Goal: Task Accomplishment & Management: Manage account settings

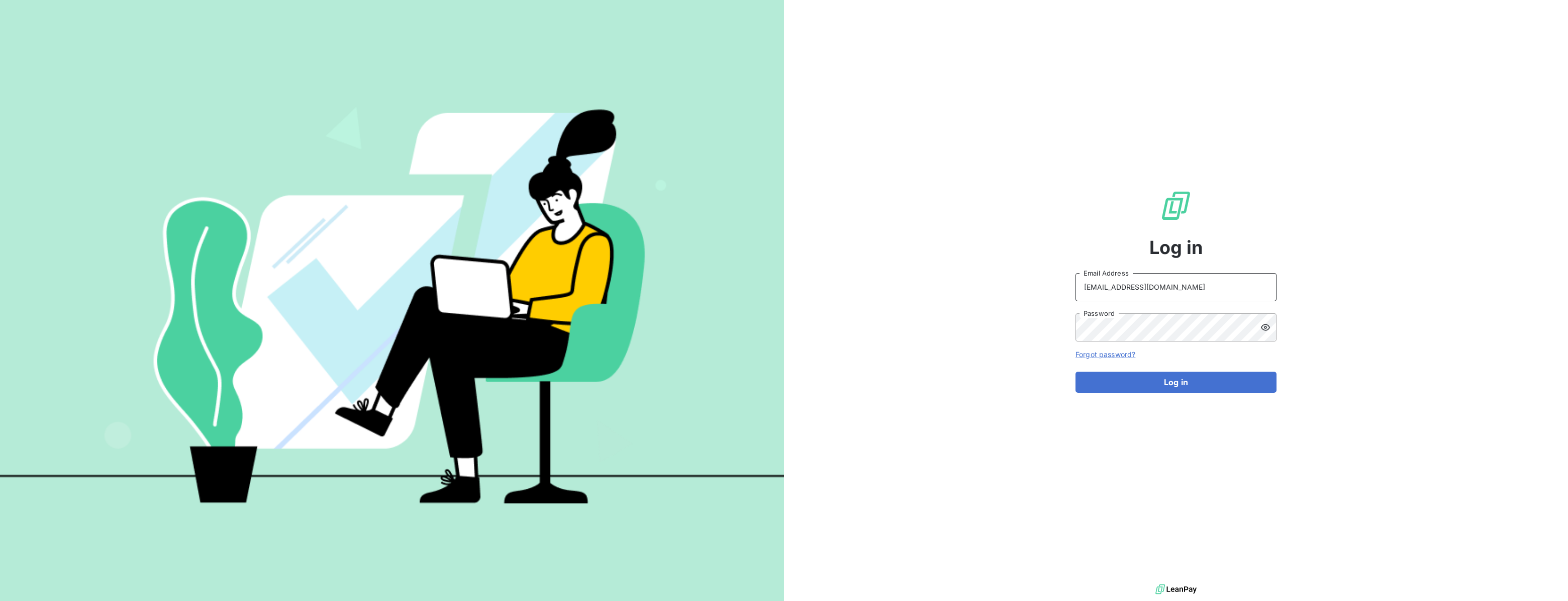
drag, startPoint x: 1175, startPoint y: 287, endPoint x: 1018, endPoint y: 287, distance: 157.0
click at [1018, 287] on div "Log in ronan.cottin@graitec.com Email Address Password Forgot password? Log in" at bounding box center [1176, 291] width 784 height 582
paste input "accounts.slovakia"
type input "[EMAIL_ADDRESS][DOMAIN_NAME]"
click at [1357, 254] on div "Log in accounts.slovakia@graitec.com Email Address Password Forgot password? Lo…" at bounding box center [1176, 291] width 784 height 582
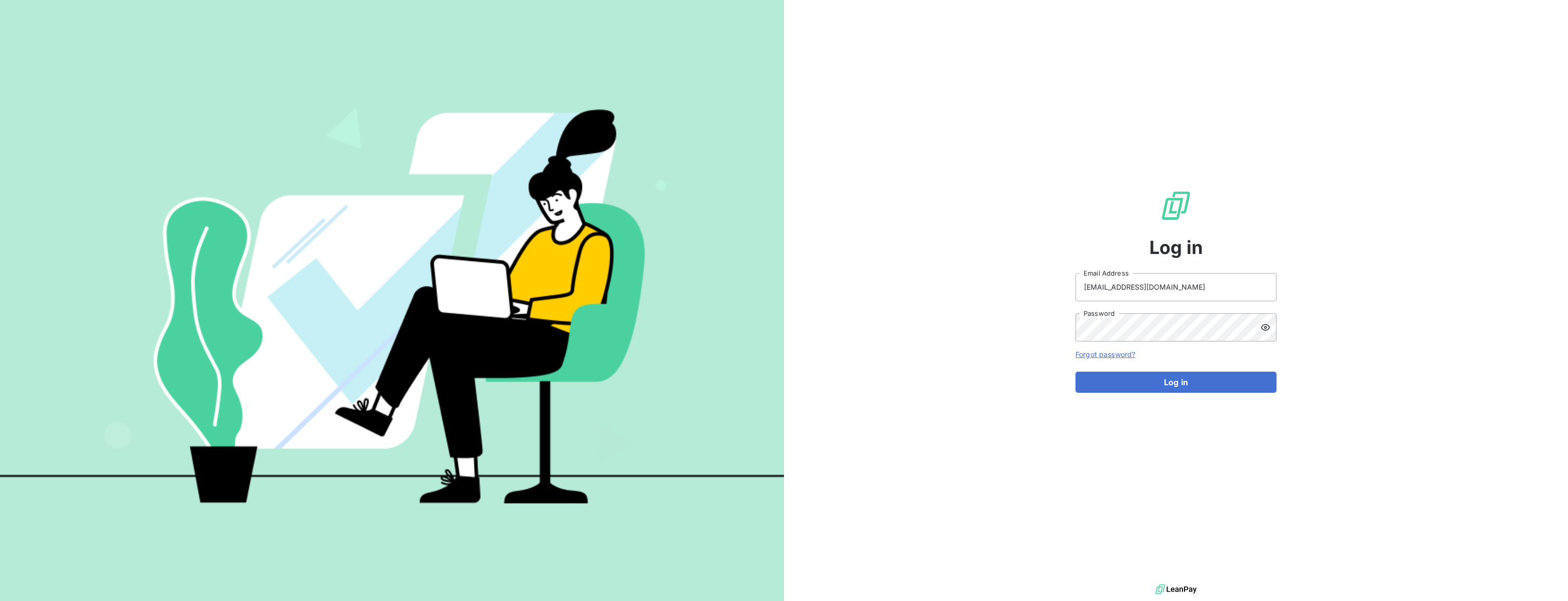
click at [1111, 350] on link "Forgot password?" at bounding box center [1105, 354] width 60 height 9
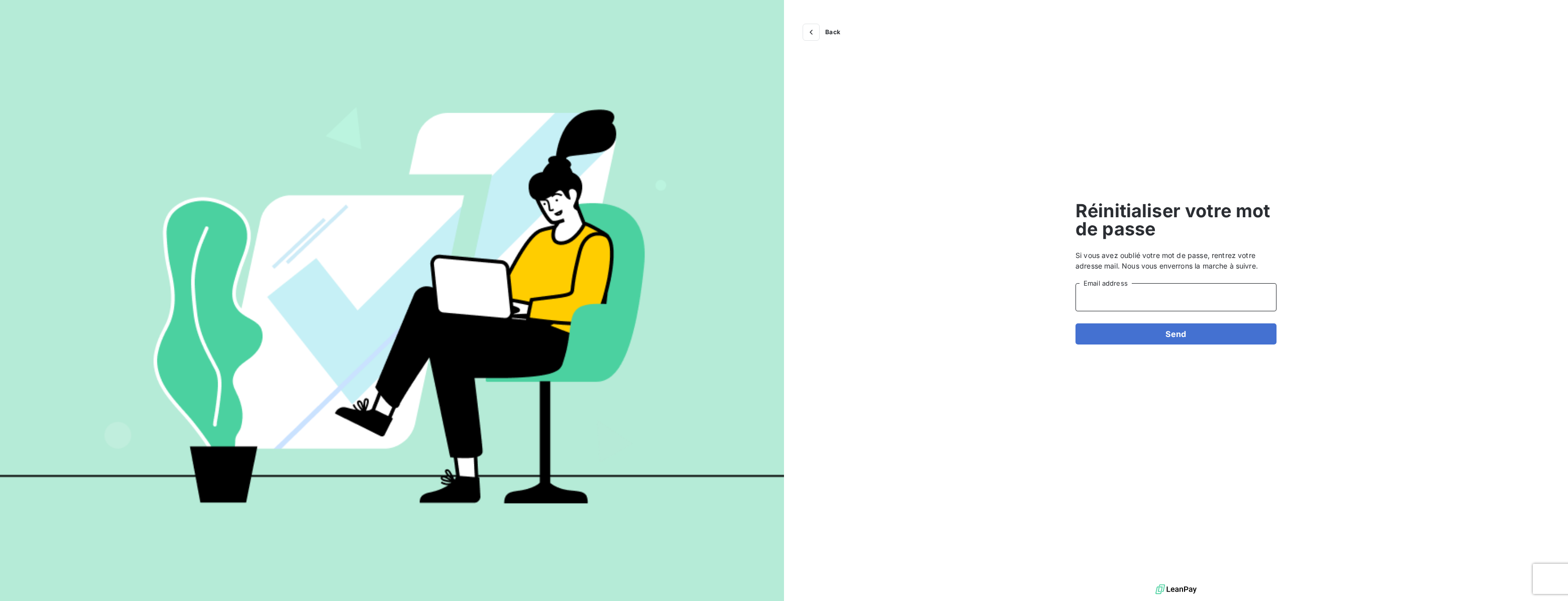
click at [1116, 293] on input "Email address" at bounding box center [1176, 297] width 201 height 29
paste input "[EMAIL_ADDRESS][DOMAIN_NAME]"
type input "[EMAIL_ADDRESS][DOMAIN_NAME]"
click at [1389, 249] on div "Back Réinitialiser votre mot de passe Si vous avez oublié votre mot de passe, r…" at bounding box center [1176, 291] width 784 height 582
click at [814, 33] on icon "button" at bounding box center [812, 32] width 10 height 10
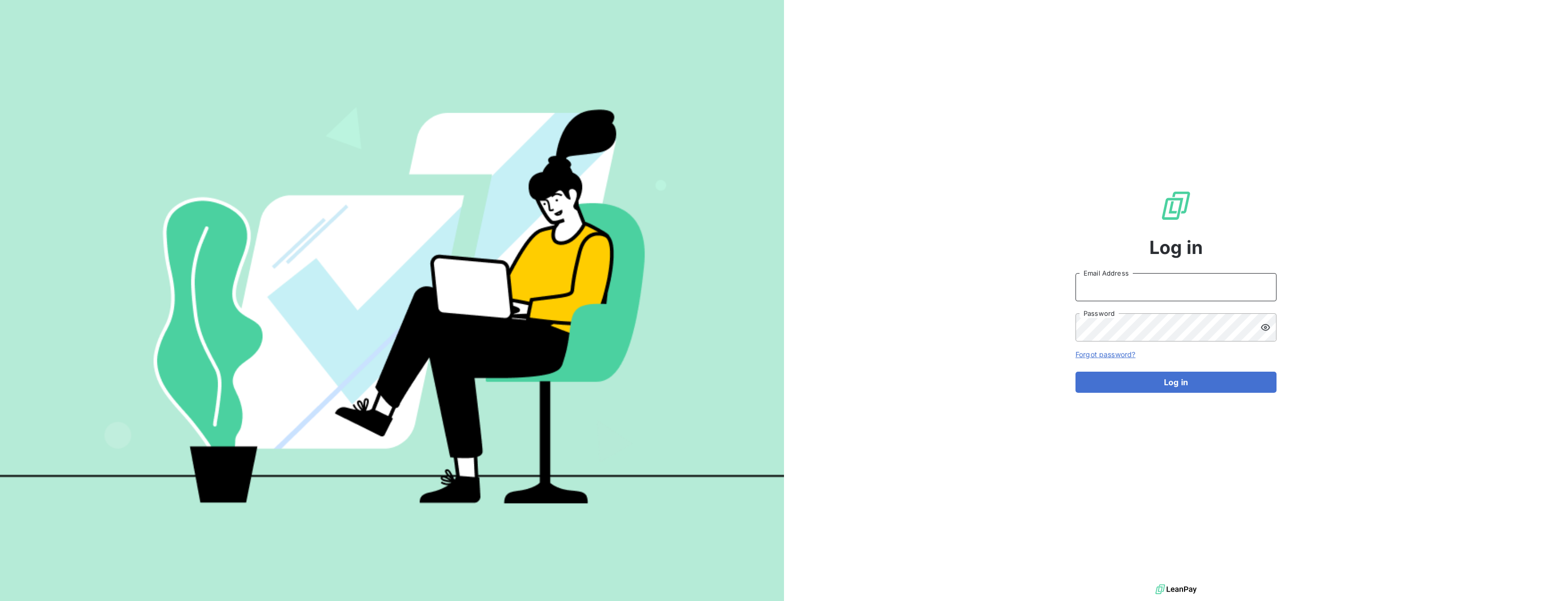
type input "[EMAIL_ADDRESS][DOMAIN_NAME]"
